Goal: Task Accomplishment & Management: Manage account settings

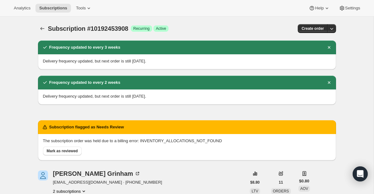
scroll to position [165, 0]
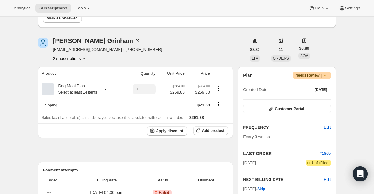
scroll to position [63, 0]
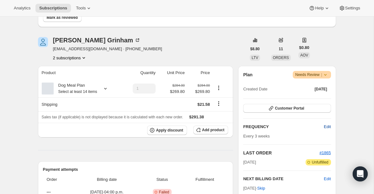
click at [331, 126] on button "Edit" at bounding box center [327, 127] width 14 height 10
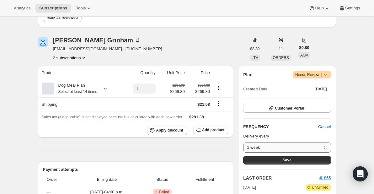
click at [314, 145] on select "1 week 2 weeks 3 weeks 4 weeks 5 weeks 6 weeks 7 weeks 8 weeks Custom..." at bounding box center [287, 148] width 88 height 10
select select "WEEK#2"
click at [243, 143] on select "1 week 2 weeks 3 weeks 4 weeks 5 weeks 6 weeks 7 weeks 8 weeks Custom..." at bounding box center [287, 148] width 88 height 10
click at [305, 160] on button "Save" at bounding box center [287, 160] width 88 height 9
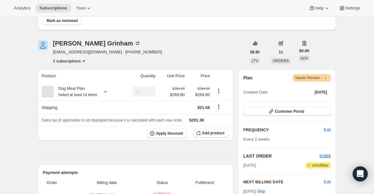
scroll to position [96, 0]
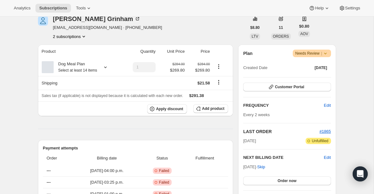
scroll to position [86, 0]
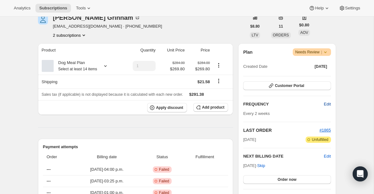
click at [329, 102] on span "Edit" at bounding box center [327, 104] width 7 height 6
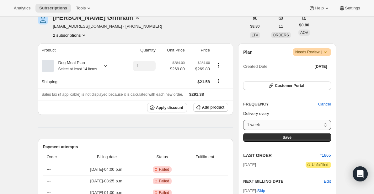
click at [289, 124] on select "1 week 2 weeks 3 weeks 4 weeks 5 weeks 6 weeks 7 weeks 8 weeks Custom..." at bounding box center [287, 125] width 88 height 10
select select "WEEK#3"
click at [243, 120] on select "1 week 2 weeks 3 weeks 4 weeks 5 weeks 6 weeks 7 weeks 8 weeks Custom..." at bounding box center [287, 125] width 88 height 10
click at [294, 136] on button "Save" at bounding box center [287, 137] width 88 height 9
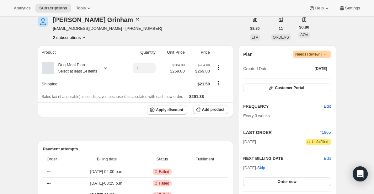
scroll to position [129, 0]
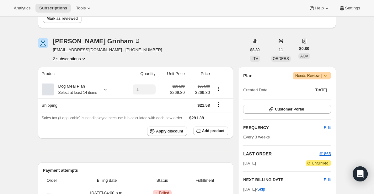
scroll to position [66, 0]
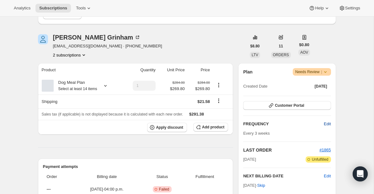
click at [329, 123] on span "Edit" at bounding box center [327, 124] width 7 height 6
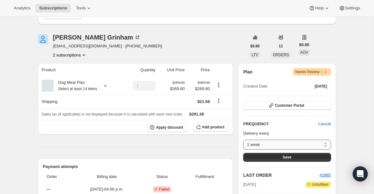
click at [303, 144] on select "1 week 2 weeks 3 weeks 4 weeks 5 weeks 6 weeks 7 weeks 8 weeks Custom..." at bounding box center [287, 145] width 88 height 10
select select "WEEK#2"
click at [243, 140] on select "1 week 2 weeks 3 weeks 4 weeks 5 weeks 6 weeks 7 weeks 8 weeks Custom..." at bounding box center [287, 145] width 88 height 10
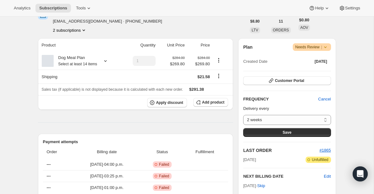
scroll to position [104, 0]
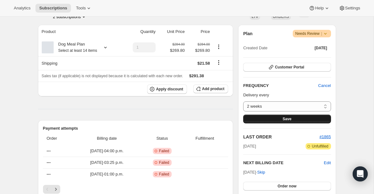
click at [302, 119] on button "Save" at bounding box center [287, 119] width 88 height 9
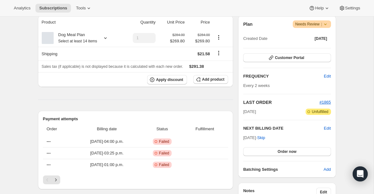
scroll to position [149, 0]
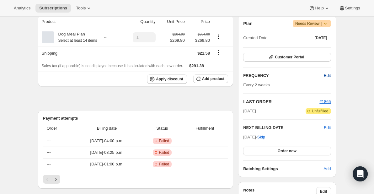
click at [329, 75] on span "Edit" at bounding box center [327, 76] width 7 height 6
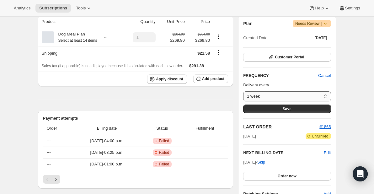
click at [312, 95] on select "1 week 2 weeks 3 weeks 4 weeks 5 weeks 6 weeks 7 weeks 8 weeks Custom..." at bounding box center [287, 96] width 88 height 10
select select "WEEK#3"
click at [243, 91] on select "1 week 2 weeks 3 weeks 4 weeks 5 weeks 6 weeks 7 weeks 8 weeks Custom..." at bounding box center [287, 96] width 88 height 10
click at [290, 112] on button "Save" at bounding box center [287, 109] width 88 height 9
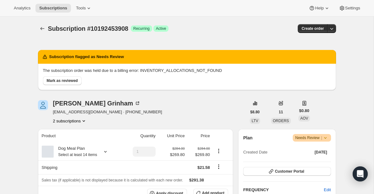
scroll to position [20, 0]
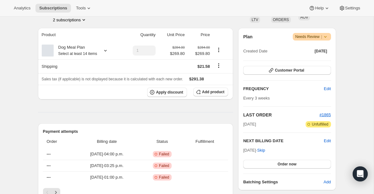
scroll to position [110, 0]
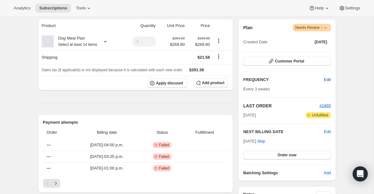
click at [330, 81] on span "Edit" at bounding box center [327, 80] width 7 height 6
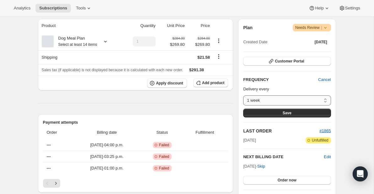
click at [296, 99] on select "1 week 2 weeks 3 weeks 4 weeks 5 weeks 6 weeks 7 weeks 8 weeks Custom..." at bounding box center [287, 100] width 88 height 10
select select "WEEK#2"
click at [243, 95] on select "1 week 2 weeks 3 weeks 4 weeks 5 weeks 6 weeks 7 weeks 8 weeks Custom..." at bounding box center [287, 100] width 88 height 10
click at [291, 113] on span "Save" at bounding box center [287, 113] width 9 height 5
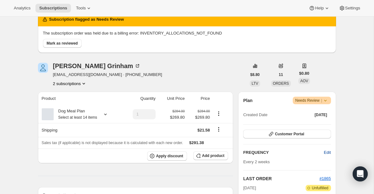
scroll to position [38, 0]
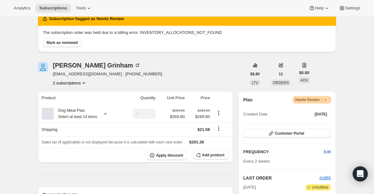
click at [328, 149] on span "Edit" at bounding box center [327, 152] width 7 height 6
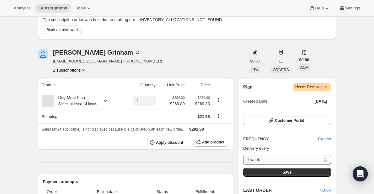
scroll to position [51, 0]
click at [307, 156] on select "1 week 2 weeks 3 weeks 4 weeks 5 weeks 6 weeks 7 weeks 8 weeks Custom..." at bounding box center [287, 159] width 88 height 10
select select "WEEK#3"
click at [243, 154] on select "1 week 2 weeks 3 weeks 4 weeks 5 weeks 6 weeks 7 weeks 8 weeks Custom..." at bounding box center [287, 159] width 88 height 10
click at [302, 172] on button "Save" at bounding box center [287, 172] width 88 height 9
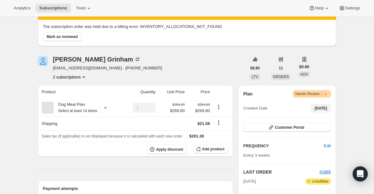
scroll to position [80, 0]
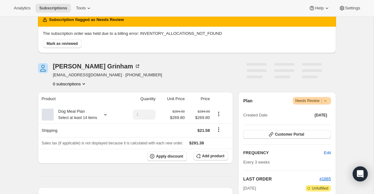
scroll to position [71, 0]
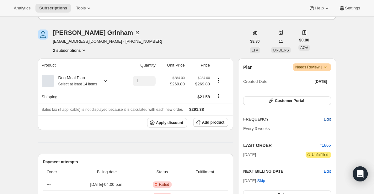
click at [328, 119] on span "Edit" at bounding box center [327, 119] width 7 height 6
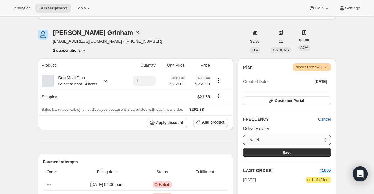
click at [293, 139] on select "1 week 2 weeks 3 weeks 4 weeks 5 weeks 6 weeks 7 weeks 8 weeks Custom..." at bounding box center [287, 140] width 88 height 10
select select "WEEK#2"
click at [243, 135] on select "1 week 2 weeks 3 weeks 4 weeks 5 weeks 6 weeks 7 weeks 8 weeks Custom..." at bounding box center [287, 140] width 88 height 10
click at [309, 151] on button "Save" at bounding box center [287, 152] width 88 height 9
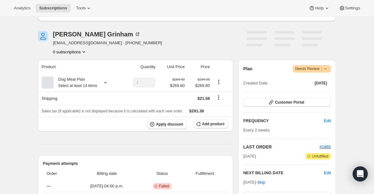
scroll to position [70, 0]
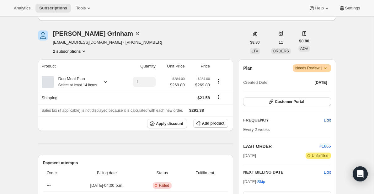
click at [328, 121] on span "Edit" at bounding box center [327, 120] width 7 height 6
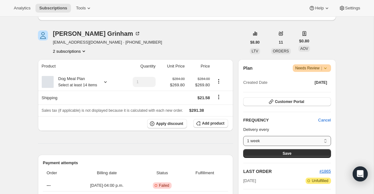
click at [306, 140] on select "1 week 2 weeks 3 weeks 4 weeks 5 weeks 6 weeks 7 weeks 8 weeks Custom..." at bounding box center [287, 141] width 88 height 10
click at [243, 136] on select "1 week 2 weeks 3 weeks 4 weeks 5 weeks 6 weeks 7 weeks 8 weeks Custom..." at bounding box center [287, 141] width 88 height 10
click at [303, 139] on select "1 week 2 weeks 3 weeks 4 weeks 5 weeks 6 weeks 7 weeks 8 weeks Custom..." at bounding box center [287, 141] width 88 height 10
select select "WEEK#3"
click at [243, 136] on select "1 week 2 weeks 3 weeks 4 weeks 5 weeks 6 weeks 7 weeks 8 weeks Custom..." at bounding box center [287, 141] width 88 height 10
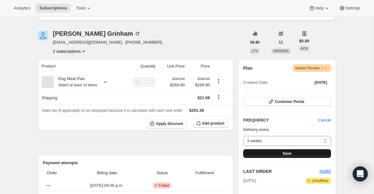
click at [301, 155] on button "Save" at bounding box center [287, 153] width 88 height 9
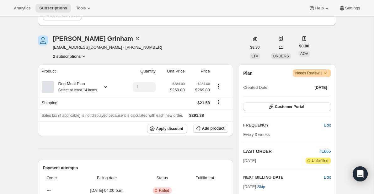
scroll to position [117, 0]
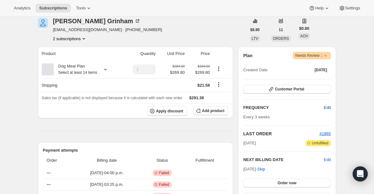
click at [329, 108] on span "Edit" at bounding box center [327, 108] width 7 height 6
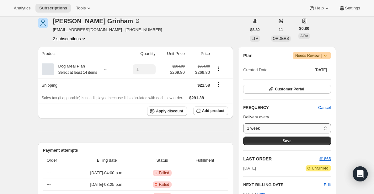
click at [284, 129] on select "1 week 2 weeks 3 weeks 4 weeks 5 weeks 6 weeks 7 weeks 8 weeks Custom..." at bounding box center [287, 128] width 88 height 10
select select "WEEK#2"
click at [243, 123] on select "1 week 2 weeks 3 weeks 4 weeks 5 weeks 6 weeks 7 weeks 8 weeks Custom..." at bounding box center [287, 128] width 88 height 10
click at [284, 139] on span "Save" at bounding box center [287, 140] width 9 height 5
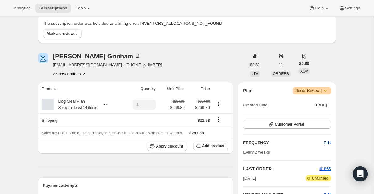
click at [328, 143] on span "Edit" at bounding box center [327, 143] width 7 height 6
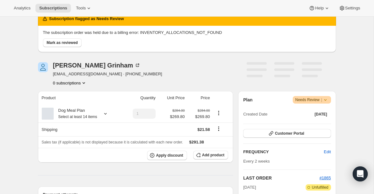
scroll to position [65, 0]
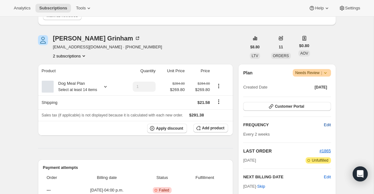
click at [329, 124] on span "Edit" at bounding box center [327, 125] width 7 height 6
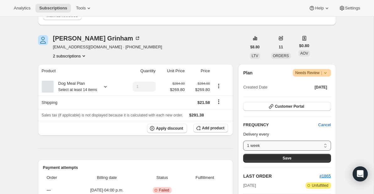
click at [297, 142] on select "1 week 2 weeks 3 weeks 4 weeks 5 weeks 6 weeks 7 weeks 8 weeks Custom..." at bounding box center [287, 146] width 88 height 10
select select "WEEK#4"
click at [243, 141] on select "1 week 2 weeks 3 weeks 4 weeks 5 weeks 6 weeks 7 weeks 8 weeks Custom..." at bounding box center [287, 146] width 88 height 10
click at [304, 158] on button "Save" at bounding box center [287, 158] width 88 height 9
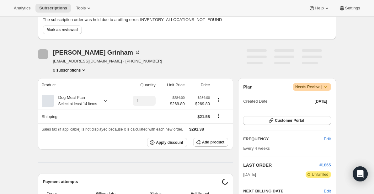
scroll to position [51, 0]
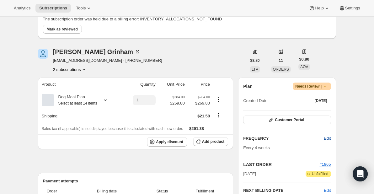
click at [329, 138] on span "Edit" at bounding box center [327, 138] width 7 height 6
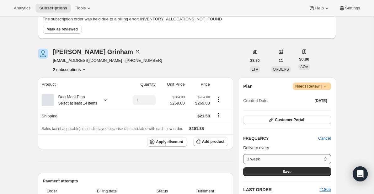
click at [300, 157] on select "1 week 2 weeks 3 weeks 4 weeks 5 weeks 6 weeks 7 weeks 8 weeks Custom..." at bounding box center [287, 159] width 88 height 10
select select "WEEK#2"
click at [243, 154] on select "1 week 2 weeks 3 weeks 4 weeks 5 weeks 6 weeks 7 weeks 8 weeks Custom..." at bounding box center [287, 159] width 88 height 10
click at [273, 172] on button "Save" at bounding box center [287, 171] width 88 height 9
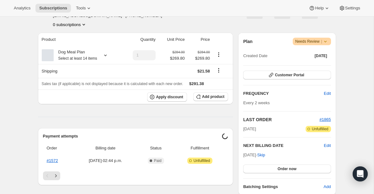
scroll to position [97, 0]
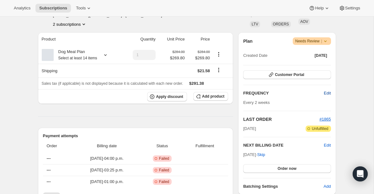
click at [329, 93] on span "Edit" at bounding box center [327, 93] width 7 height 6
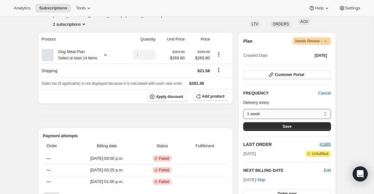
click at [314, 113] on select "1 week 2 weeks 3 weeks 4 weeks 5 weeks 6 weeks 7 weeks 8 weeks Custom..." at bounding box center [287, 114] width 88 height 10
select select "WEEK#4"
click at [243, 109] on select "1 week 2 weeks 3 weeks 4 weeks 5 weeks 6 weeks 7 weeks 8 weeks Custom..." at bounding box center [287, 114] width 88 height 10
click at [283, 127] on span "Save" at bounding box center [287, 126] width 9 height 5
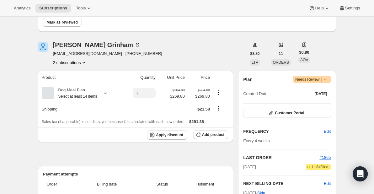
scroll to position [59, 0]
click at [327, 129] on span "Edit" at bounding box center [327, 131] width 7 height 6
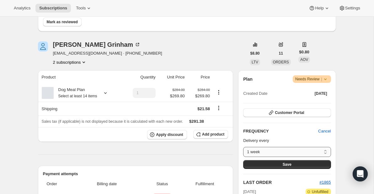
click at [270, 152] on select "1 week 2 weeks 3 weeks 4 weeks 5 weeks 6 weeks 7 weeks 8 weeks Custom..." at bounding box center [287, 152] width 88 height 10
select select "WEEK#2"
click at [243, 147] on select "1 week 2 weeks 3 weeks 4 weeks 5 weeks 6 weeks 7 weeks 8 weeks Custom..." at bounding box center [287, 152] width 88 height 10
click at [294, 164] on button "Save" at bounding box center [287, 164] width 88 height 9
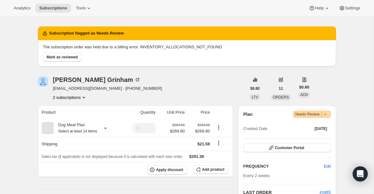
scroll to position [80, 0]
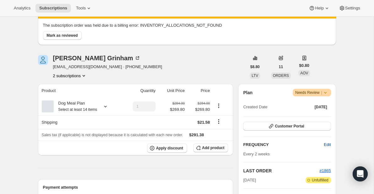
click at [328, 143] on span "Edit" at bounding box center [327, 145] width 7 height 6
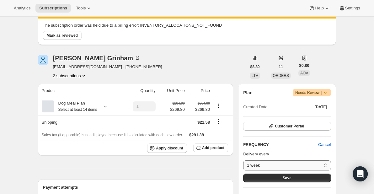
click at [292, 165] on select "1 week 2 weeks 3 weeks 4 weeks 5 weeks 6 weeks 7 weeks 8 weeks Custom..." at bounding box center [287, 165] width 88 height 10
select select "WEEK#3"
click at [243, 160] on select "1 week 2 weeks 3 weeks 4 weeks 5 weeks 6 weeks 7 weeks 8 weeks Custom..." at bounding box center [287, 165] width 88 height 10
click at [288, 177] on span "Save" at bounding box center [287, 178] width 9 height 5
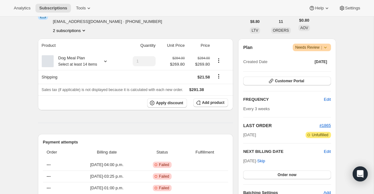
scroll to position [161, 0]
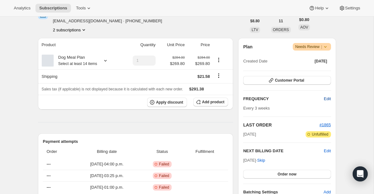
click at [326, 97] on span "Edit" at bounding box center [327, 99] width 7 height 6
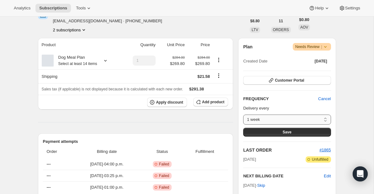
click at [313, 122] on select "1 week 2 weeks 3 weeks 4 weeks 5 weeks 6 weeks 7 weeks 8 weeks Custom..." at bounding box center [287, 120] width 88 height 10
select select "WEEK#4"
click at [243, 115] on select "1 week 2 weeks 3 weeks 4 weeks 5 weeks 6 weeks 7 weeks 8 weeks Custom..." at bounding box center [287, 120] width 88 height 10
click at [289, 133] on span "Save" at bounding box center [287, 132] width 9 height 5
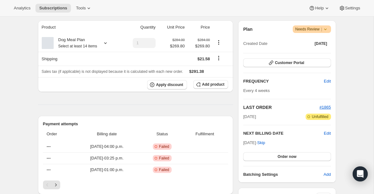
scroll to position [215, 0]
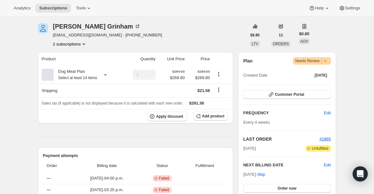
scroll to position [77, 0]
click at [328, 113] on span "Edit" at bounding box center [327, 113] width 7 height 6
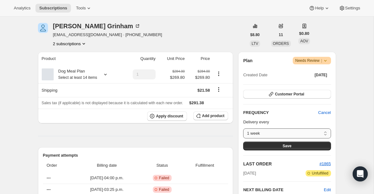
click at [316, 129] on select "1 week 2 weeks 3 weeks 4 weeks 5 weeks 6 weeks 7 weeks 8 weeks Custom..." at bounding box center [287, 133] width 88 height 10
select select "WEEK#3"
click at [243, 128] on select "1 week 2 weeks 3 weeks 4 weeks 5 weeks 6 weeks 7 weeks 8 weeks Custom..." at bounding box center [287, 133] width 88 height 10
click at [293, 146] on button "Save" at bounding box center [287, 146] width 88 height 9
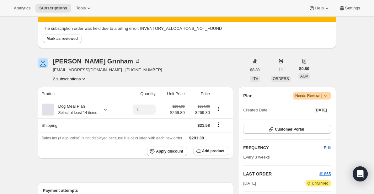
click at [327, 148] on span "Edit" at bounding box center [327, 148] width 7 height 6
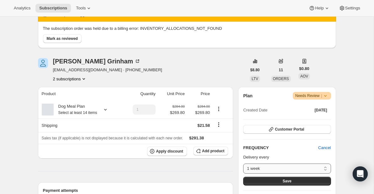
click at [298, 170] on select "1 week 2 weeks 3 weeks 4 weeks 5 weeks 6 weeks 7 weeks 8 weeks Custom..." at bounding box center [287, 169] width 88 height 10
select select "WEEK#2"
click at [243, 164] on select "1 week 2 weeks 3 weeks 4 weeks 5 weeks 6 weeks 7 weeks 8 weeks Custom..." at bounding box center [287, 169] width 88 height 10
click at [292, 179] on button "Save" at bounding box center [287, 181] width 88 height 9
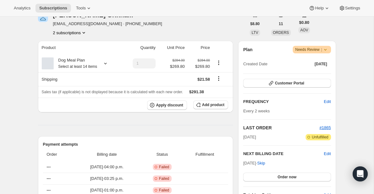
scroll to position [162, 0]
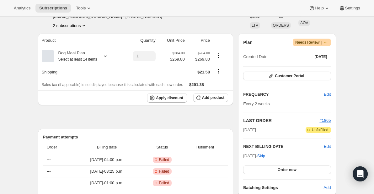
scroll to position [96, 0]
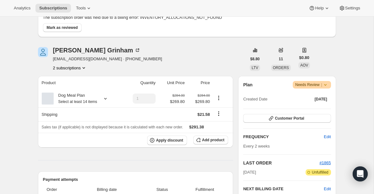
scroll to position [60, 0]
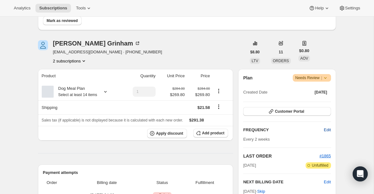
click at [329, 129] on span "Edit" at bounding box center [327, 130] width 7 height 6
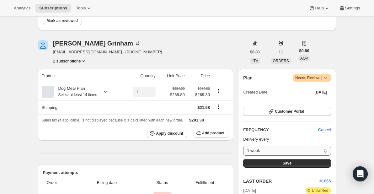
click at [294, 150] on select "1 week 2 weeks 3 weeks 4 weeks 5 weeks 6 weeks 7 weeks 8 weeks Custom..." at bounding box center [287, 151] width 88 height 10
select select "WEEK#3"
click at [243, 146] on select "1 week 2 weeks 3 weeks 4 weeks 5 weeks 6 weeks 7 weeks 8 weeks Custom..." at bounding box center [287, 151] width 88 height 10
click at [294, 163] on button "Save" at bounding box center [287, 163] width 88 height 9
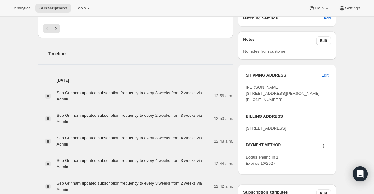
scroll to position [414, 0]
